Goal: Task Accomplishment & Management: Use online tool/utility

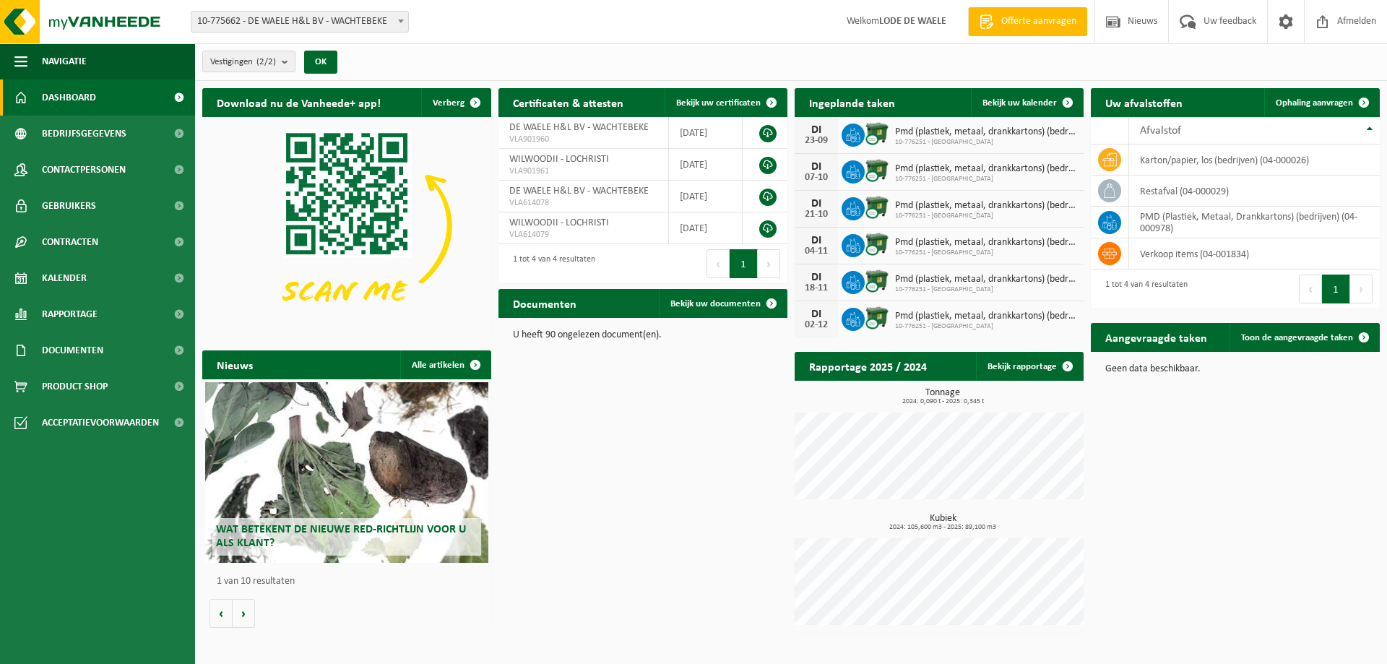
click at [404, 23] on span at bounding box center [401, 21] width 14 height 19
select select "24074"
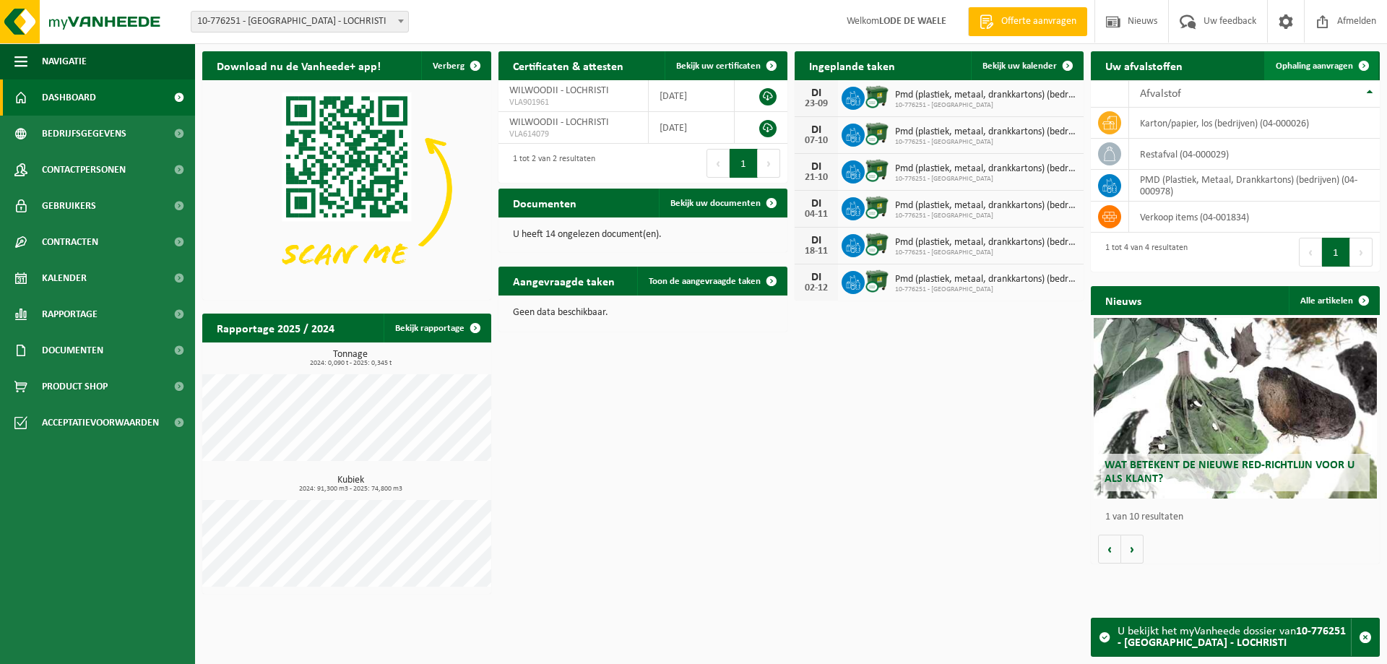
click at [1308, 66] on span "Ophaling aanvragen" at bounding box center [1314, 65] width 77 height 9
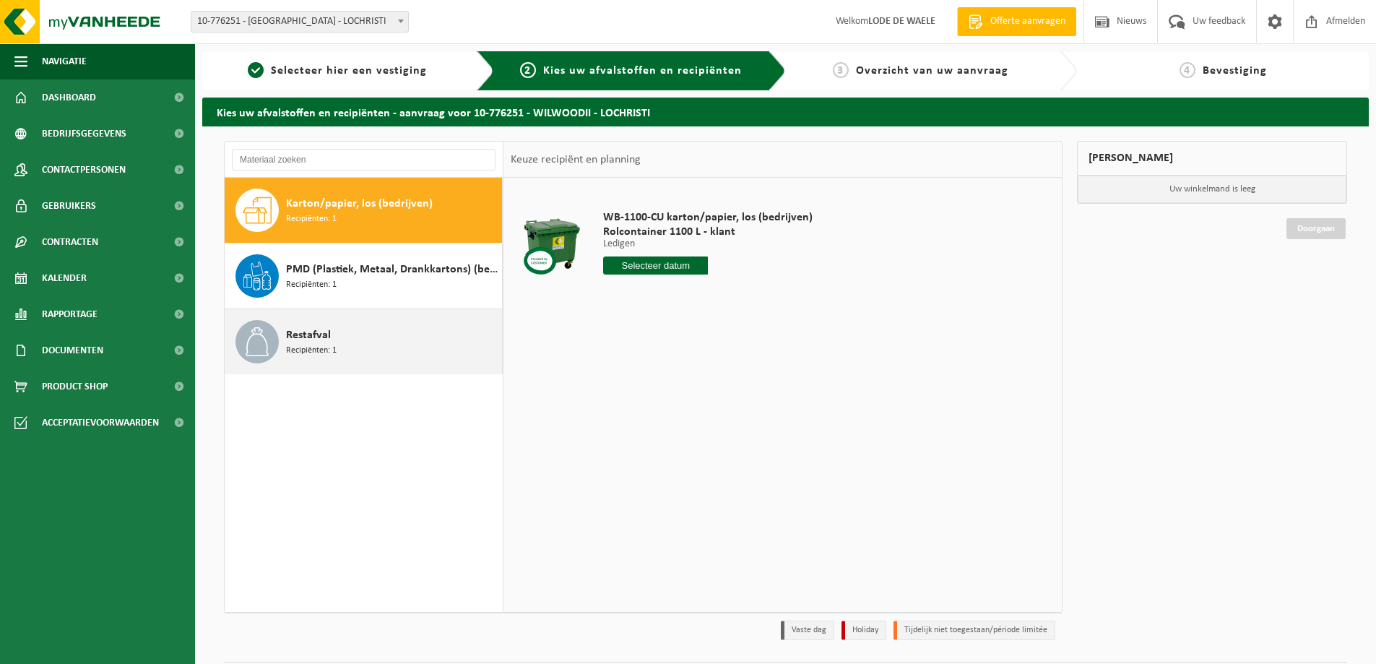
click at [339, 343] on div "Restafval Recipiënten: 1" at bounding box center [392, 341] width 212 height 43
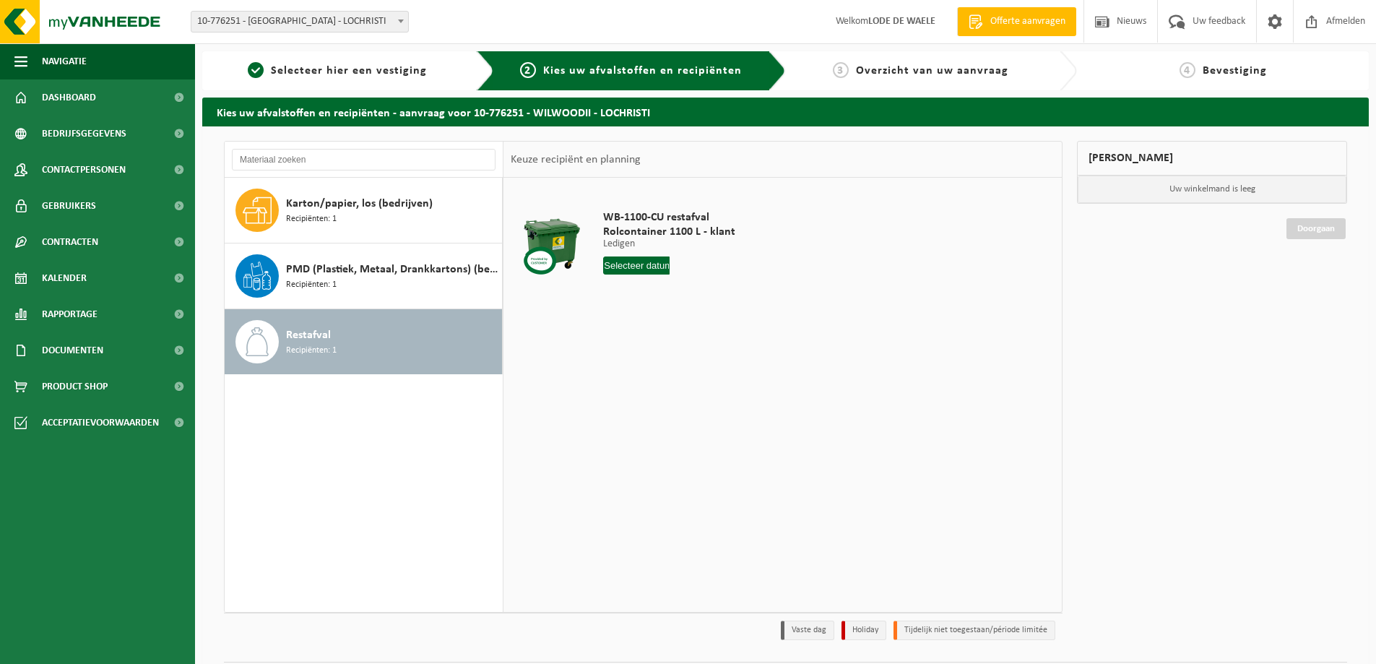
click at [657, 266] on input "text" at bounding box center [636, 265] width 66 height 18
click at [692, 424] on div "25" at bounding box center [692, 416] width 25 height 23
type input "Van 2025-09-25"
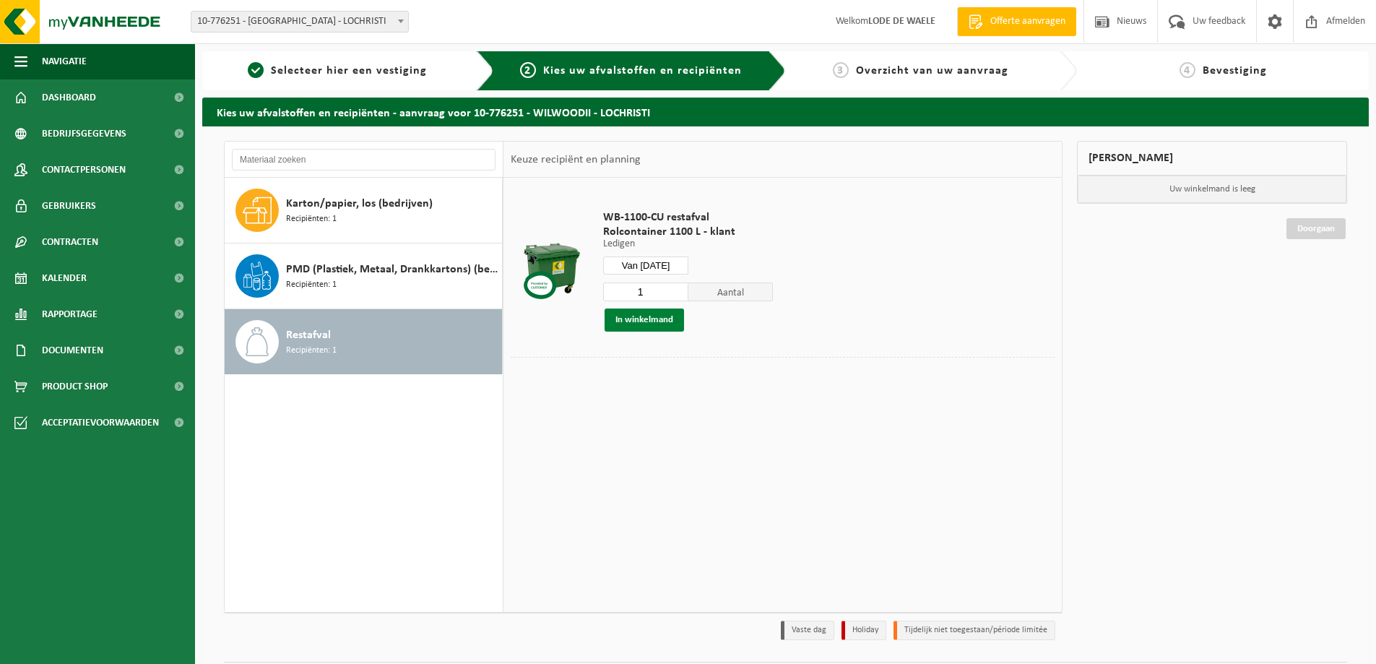
click at [660, 320] on button "In winkelmand" at bounding box center [644, 319] width 79 height 23
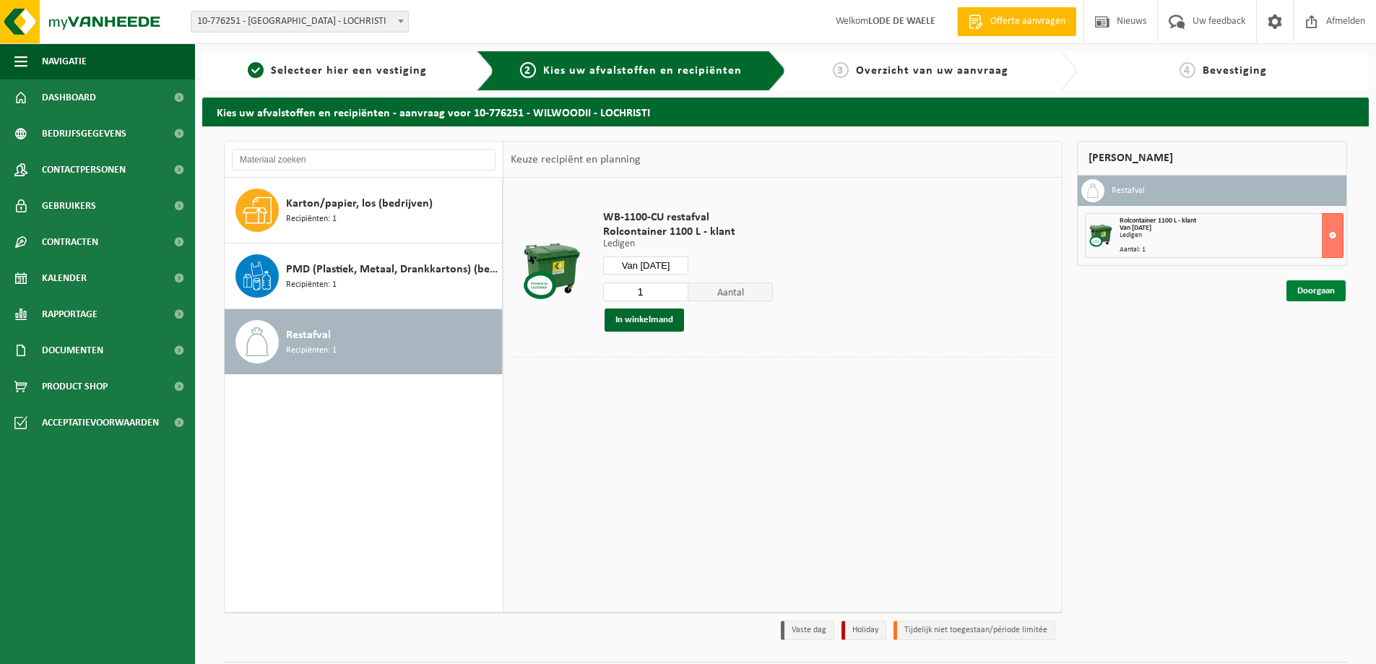
click at [1317, 289] on link "Doorgaan" at bounding box center [1315, 290] width 59 height 21
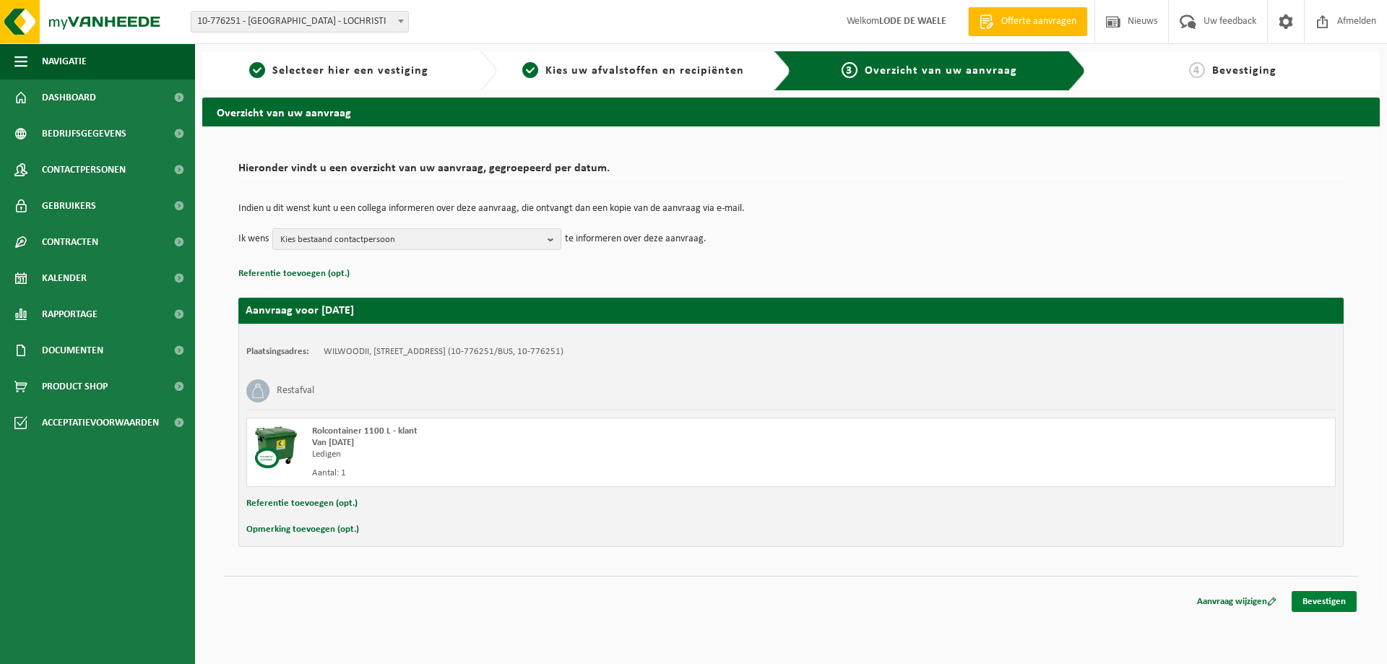
click at [1326, 600] on link "Bevestigen" at bounding box center [1324, 601] width 65 height 21
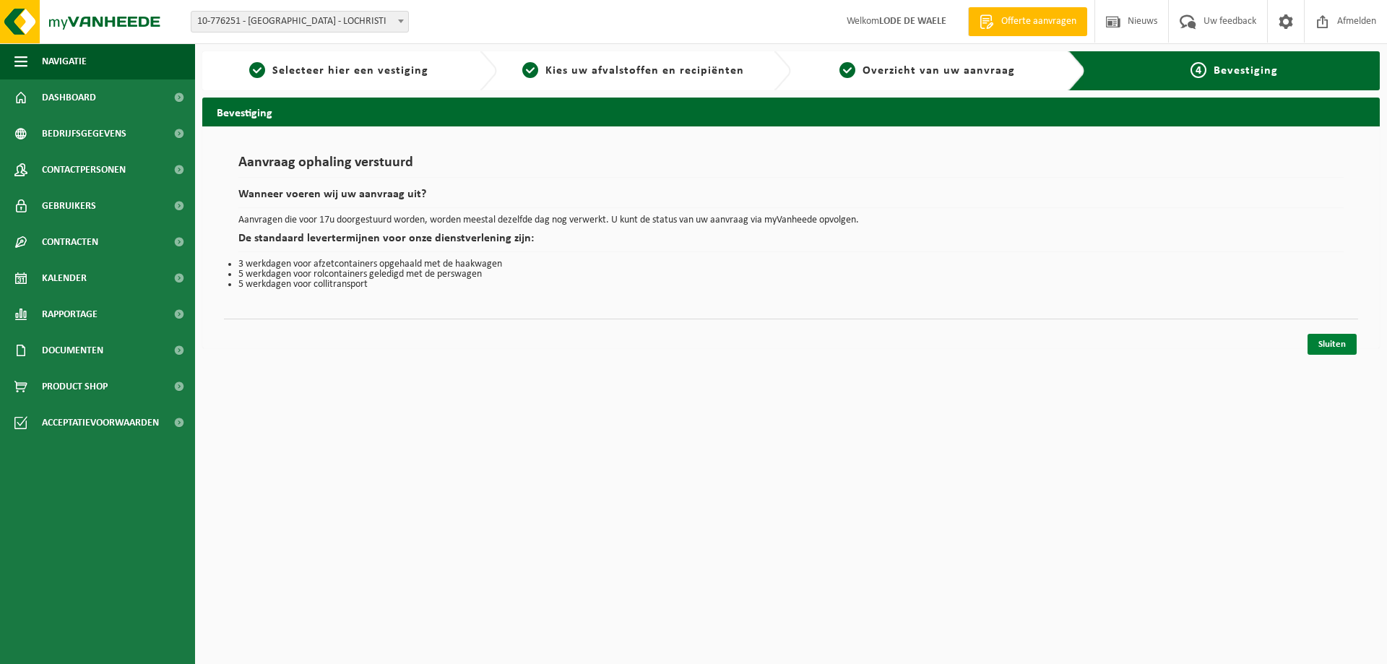
click at [1328, 339] on link "Sluiten" at bounding box center [1331, 344] width 49 height 21
